Goal: Transaction & Acquisition: Obtain resource

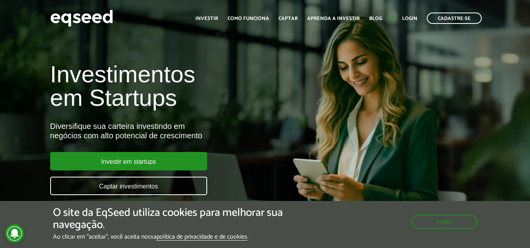
drag, startPoint x: 151, startPoint y: 188, endPoint x: 347, endPoint y: 169, distance: 197.5
click at [347, 169] on div "Investimentos em Startups Diversifique sua carteira investindo em negócios com …" at bounding box center [265, 124] width 530 height 155
click at [180, 190] on link "Captar investimentos" at bounding box center [128, 186] width 157 height 18
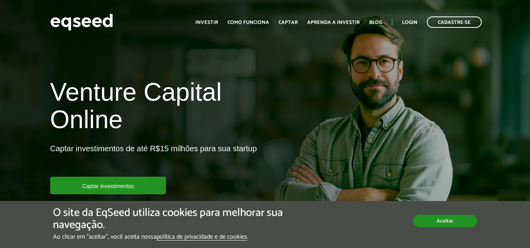
click at [447, 225] on button "Aceitar" at bounding box center [445, 221] width 64 height 13
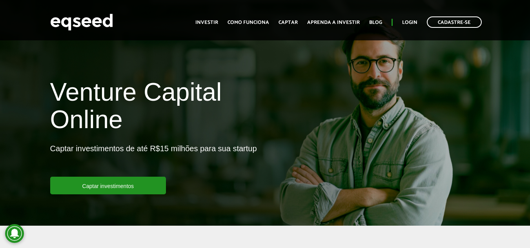
click at [530, 16] on html "Cadastre-se Toggle navigation Toggle navigation Início Investir Captar" at bounding box center [265, 124] width 530 height 248
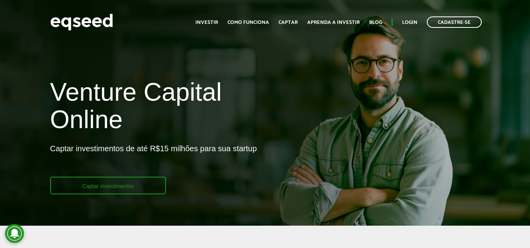
click at [116, 187] on link "Captar investimentos" at bounding box center [108, 186] width 116 height 18
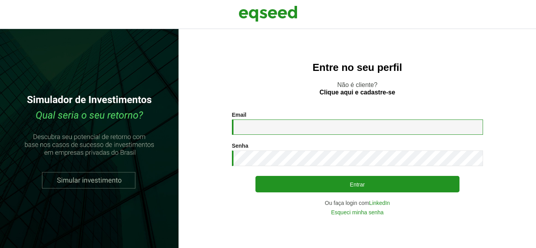
drag, startPoint x: 0, startPoint y: 0, endPoint x: 271, endPoint y: 127, distance: 299.4
click at [271, 127] on input "Email *" at bounding box center [357, 127] width 251 height 15
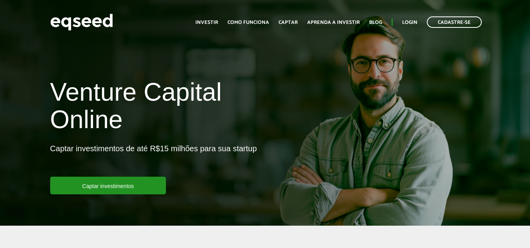
click at [258, 22] on link "Como funciona" at bounding box center [249, 22] width 42 height 5
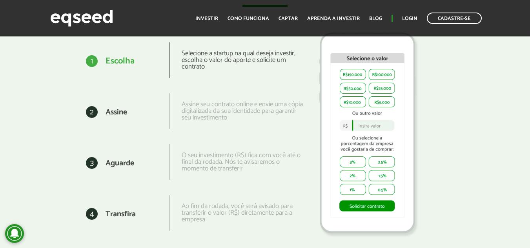
scroll to position [988, 0]
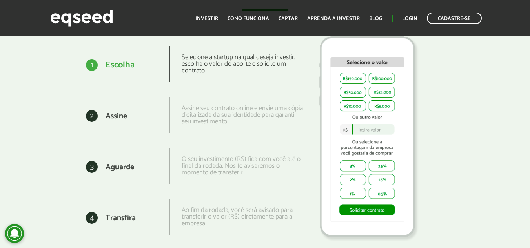
drag, startPoint x: 536, startPoint y: 18, endPoint x: 505, endPoint y: 117, distance: 104.0
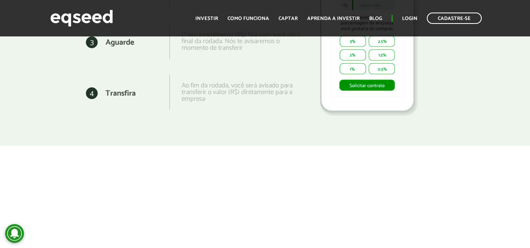
scroll to position [992, 0]
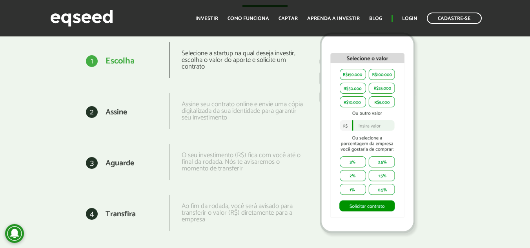
click at [356, 154] on img at bounding box center [368, 134] width 118 height 219
click at [442, 129] on div at bounding box center [399, 139] width 192 height 207
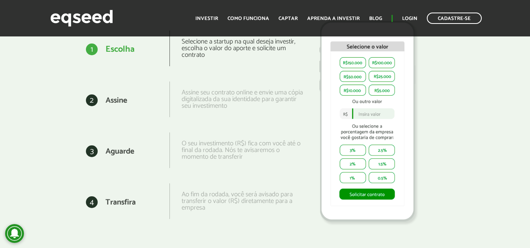
scroll to position [984, 0]
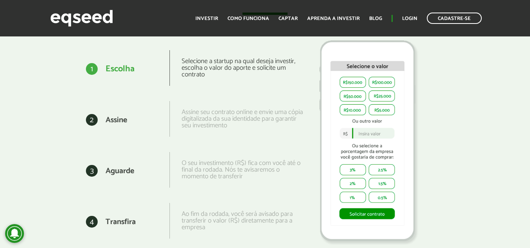
click at [359, 63] on img at bounding box center [368, 142] width 118 height 219
click at [216, 68] on div "Selecione a startup na qual deseja investir, escolha o valor do aporte e solici…" at bounding box center [237, 68] width 134 height 36
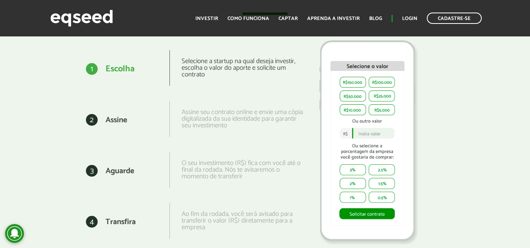
click at [216, 68] on div "Selecione a startup na qual deseja investir, escolha o valor do aporte e solici…" at bounding box center [237, 68] width 134 height 36
drag, startPoint x: 224, startPoint y: 113, endPoint x: 186, endPoint y: 75, distance: 53.0
click at [186, 75] on div "1 1 Escolha Selecione a startup na qual deseja investir, escolha o valor do apo…" at bounding box center [170, 146] width 268 height 204
click at [186, 75] on div "Selecione a startup na qual deseja investir, escolha o valor do aporte e solici…" at bounding box center [237, 68] width 134 height 36
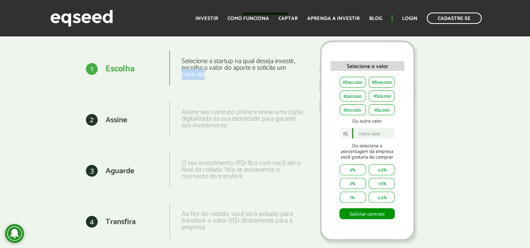
click at [186, 75] on div "Selecione a startup na qual deseja investir, escolha o valor do aporte e solici…" at bounding box center [237, 68] width 134 height 36
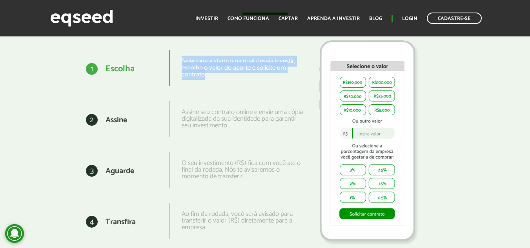
click at [186, 75] on div "Selecione a startup na qual deseja investir, escolha o valor do aporte e solici…" at bounding box center [237, 68] width 134 height 36
click at [187, 77] on div "Selecione a startup na qual deseja investir, escolha o valor do aporte e solici…" at bounding box center [237, 68] width 134 height 36
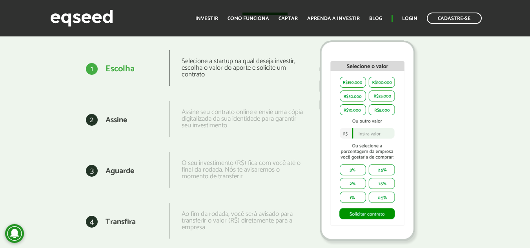
click at [233, 60] on div "Selecione a startup na qual deseja investir, escolha o valor do aporte e solici…" at bounding box center [237, 68] width 134 height 36
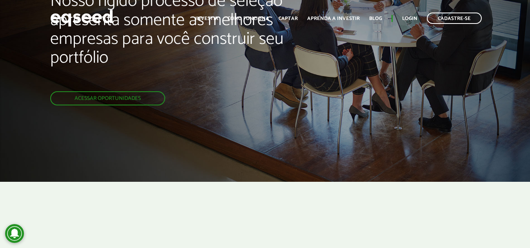
scroll to position [0, 0]
